Goal: Download file/media

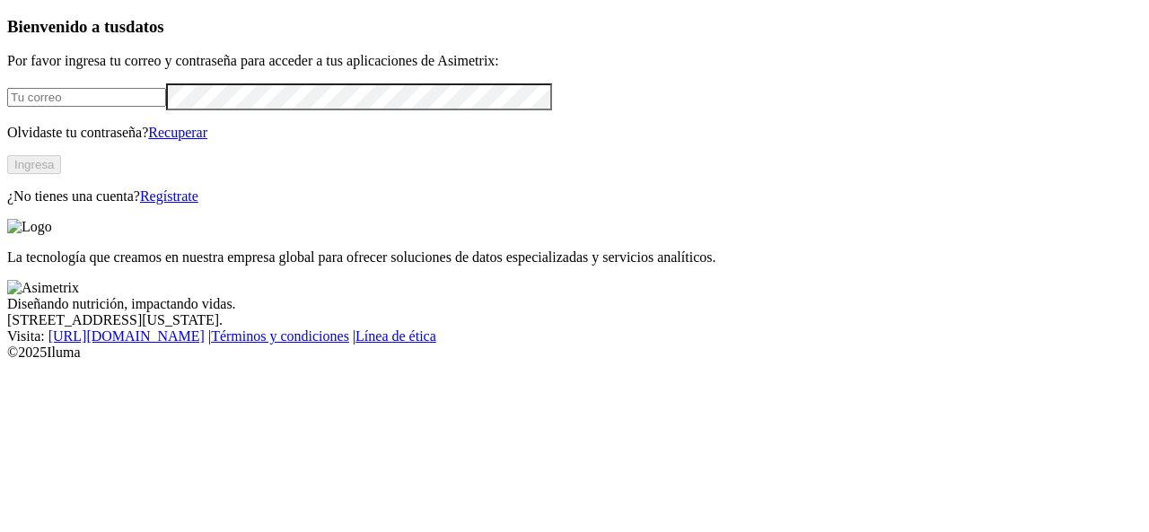
type input "[EMAIL_ADDRESS][DOMAIN_NAME]"
click at [61, 174] on button "Ingresa" at bounding box center [34, 164] width 54 height 19
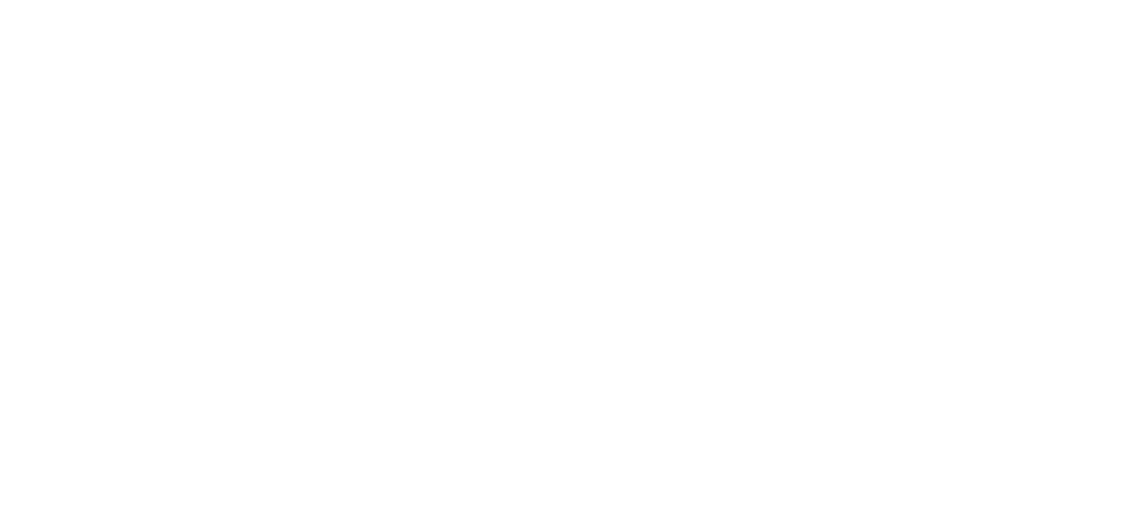
type input "cyf"
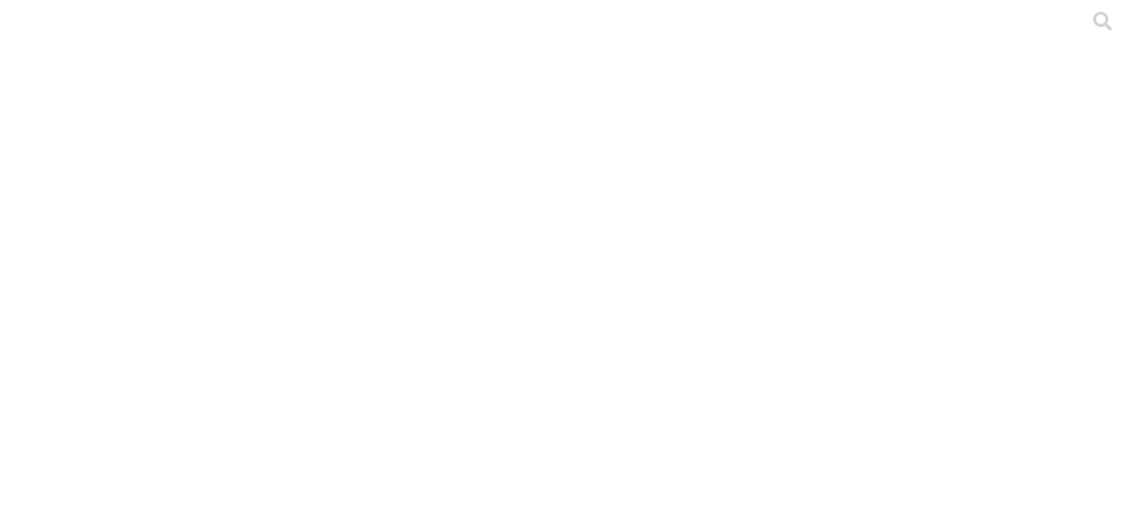
drag, startPoint x: 377, startPoint y: 281, endPoint x: 188, endPoint y: 283, distance: 188.5
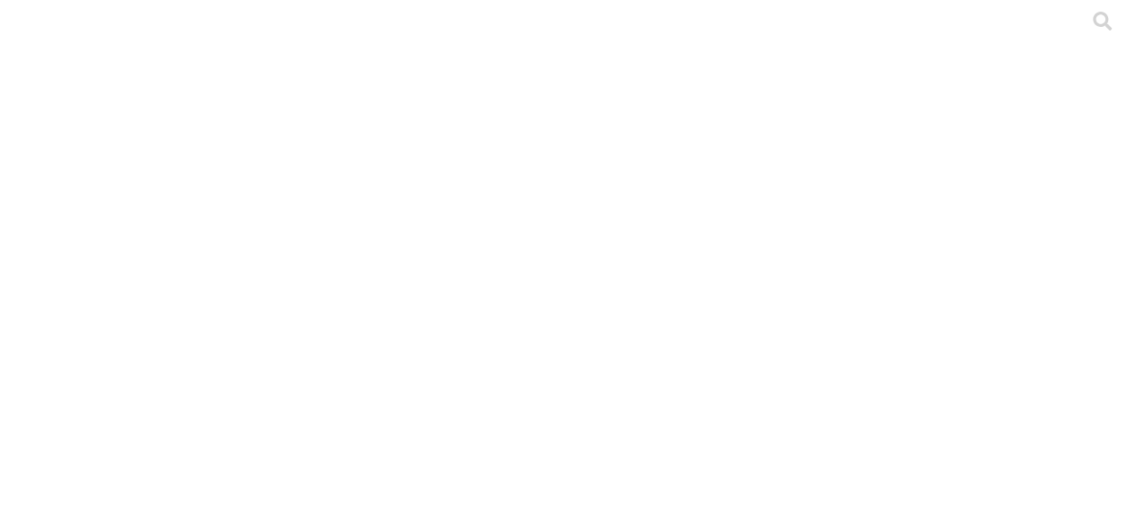
copy link "DCA La Patricia 1112 .xlsx"
drag, startPoint x: 363, startPoint y: 232, endPoint x: 186, endPoint y: 240, distance: 176.9
copy link "DCA Choconta 1123.xlsx"
